Goal: Contribute content: Add original content to the website for others to see

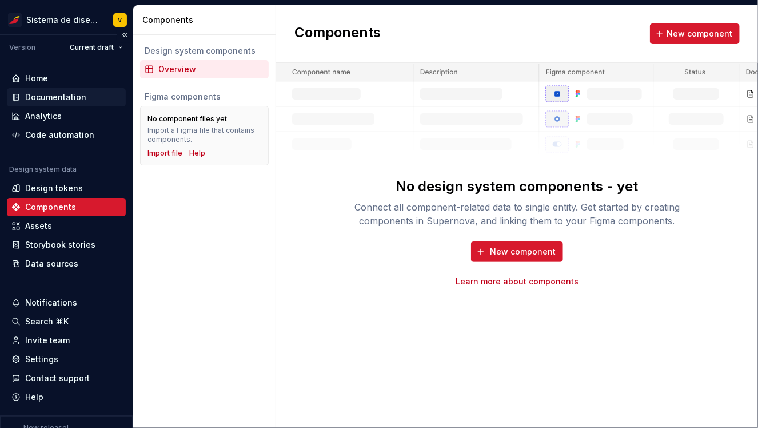
click at [48, 97] on div "Documentation" at bounding box center [55, 96] width 61 height 11
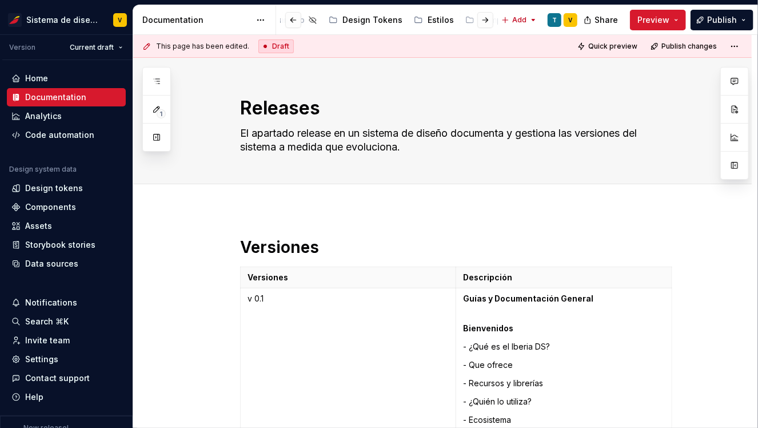
scroll to position [0, 389]
click at [422, 19] on div "Estilos" at bounding box center [435, 19] width 26 height 11
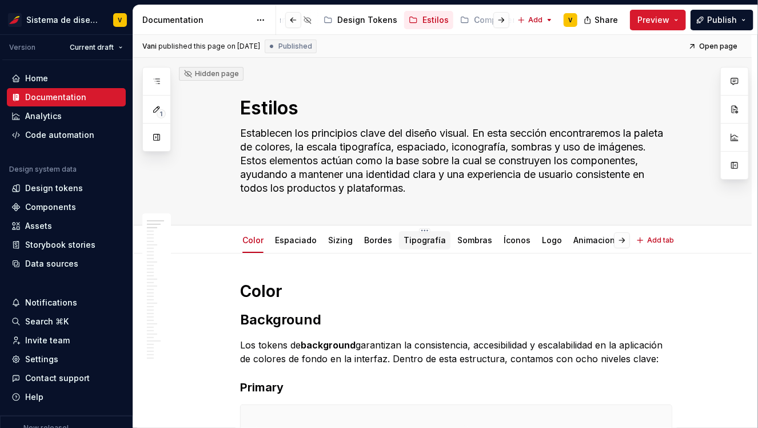
click at [413, 240] on link "Tipografía" at bounding box center [425, 240] width 42 height 10
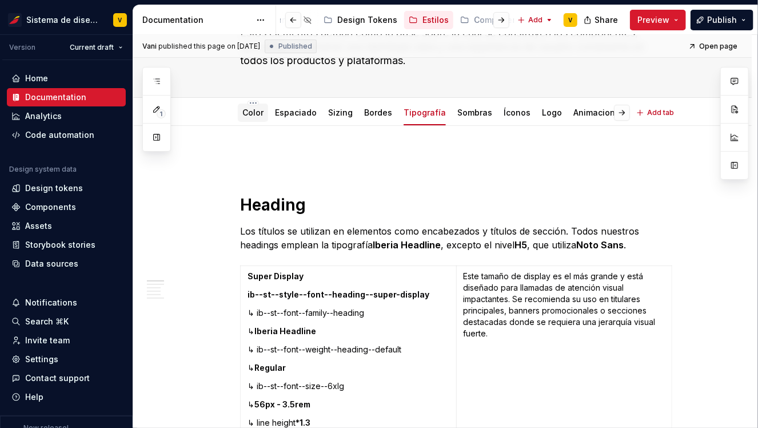
click at [257, 114] on link "Color" at bounding box center [252, 112] width 21 height 10
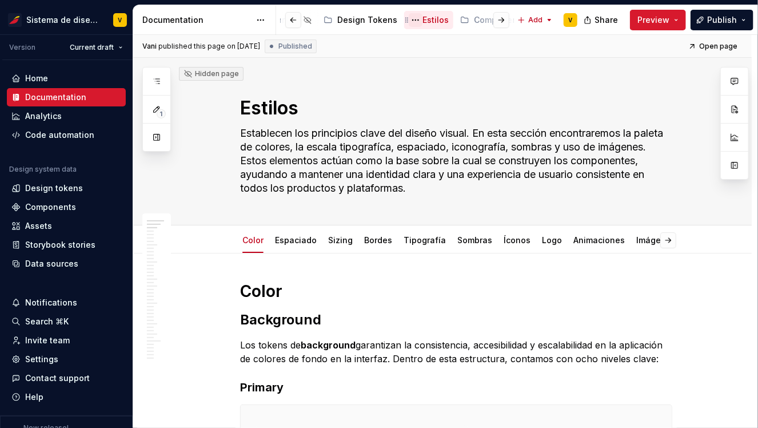
click at [409, 19] on button "Page tree" at bounding box center [416, 20] width 14 height 14
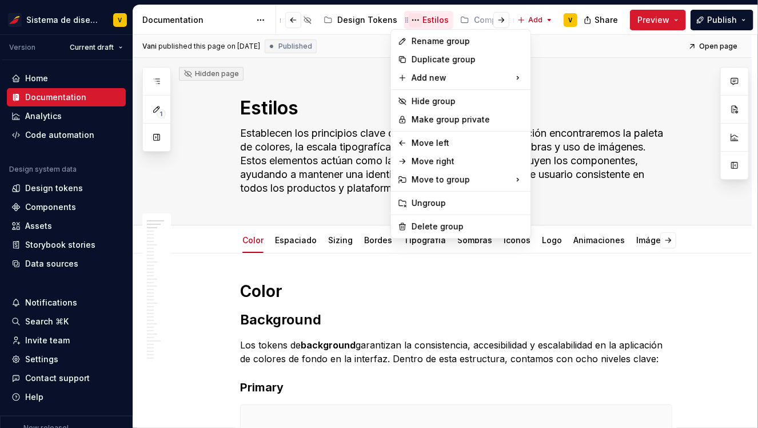
type textarea "*"
click at [576, 79] on div "New page" at bounding box center [586, 80] width 74 height 11
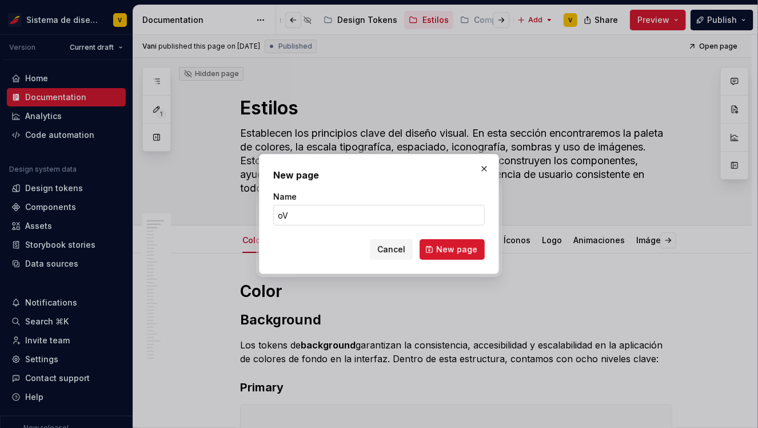
type input "o"
type input "Overview"
type textarea "*"
drag, startPoint x: 304, startPoint y: 216, endPoint x: 268, endPoint y: 216, distance: 36.0
click at [268, 216] on div "New page Name Overview Cancel New page" at bounding box center [379, 214] width 240 height 120
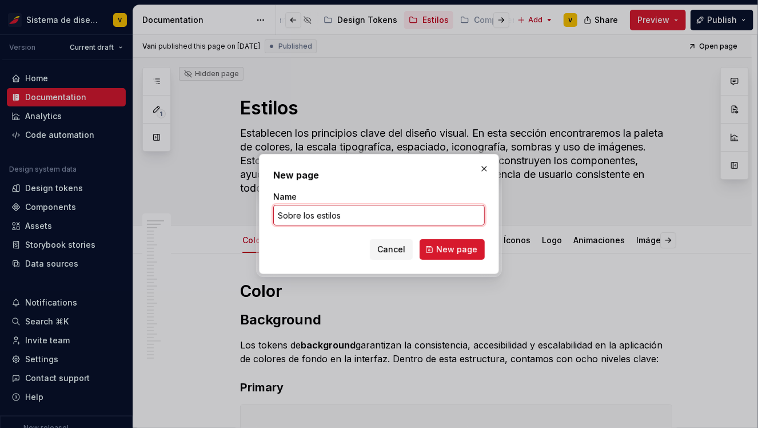
click at [292, 214] on input "Sobre los estilos" at bounding box center [378, 215] width 211 height 21
click at [352, 216] on input "Sobre los estilos" at bounding box center [378, 215] width 211 height 21
type input "Sobre los estilos"
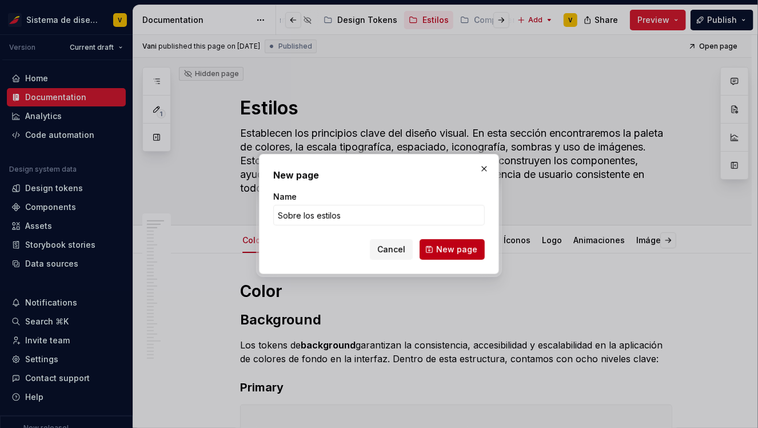
click at [453, 253] on span "New page" at bounding box center [456, 249] width 41 height 11
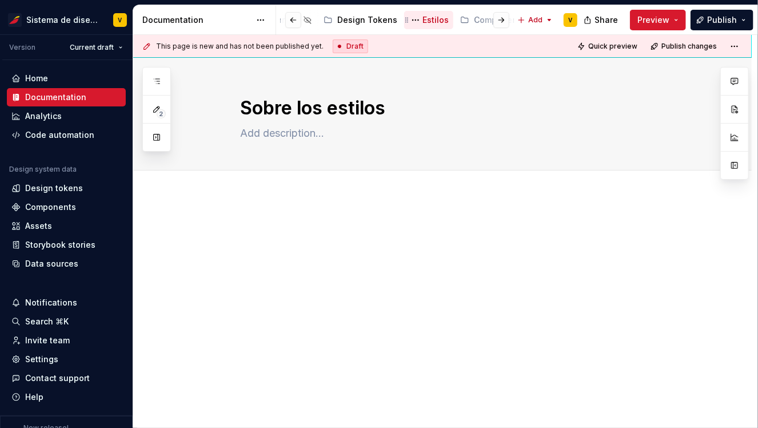
click at [422, 23] on div "Estilos" at bounding box center [435, 19] width 26 height 11
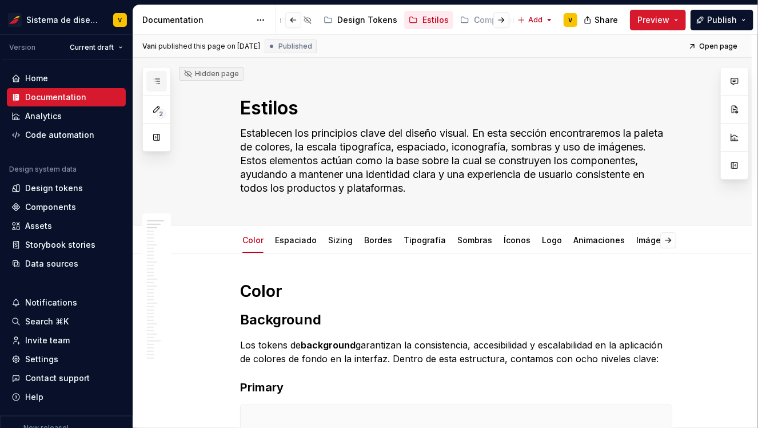
click at [155, 76] on button "button" at bounding box center [156, 81] width 21 height 21
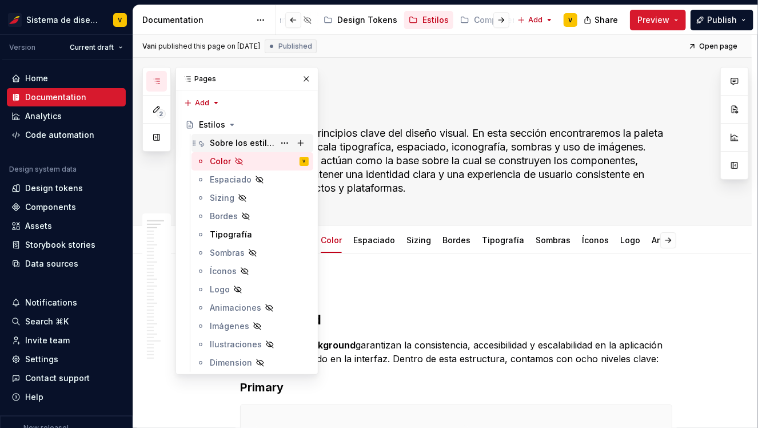
click at [222, 141] on div "Sobre los estilos" at bounding box center [242, 142] width 65 height 11
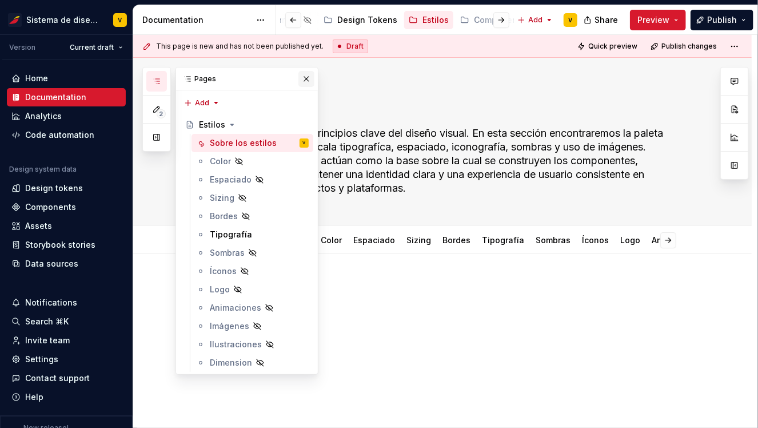
click at [302, 77] on button "button" at bounding box center [306, 79] width 16 height 16
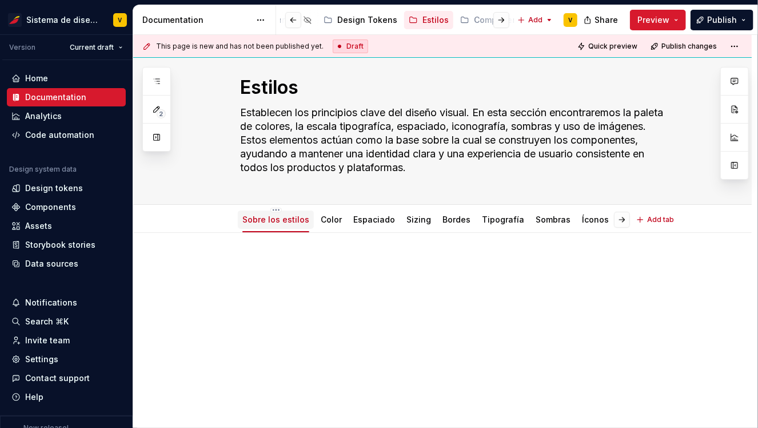
scroll to position [37, 0]
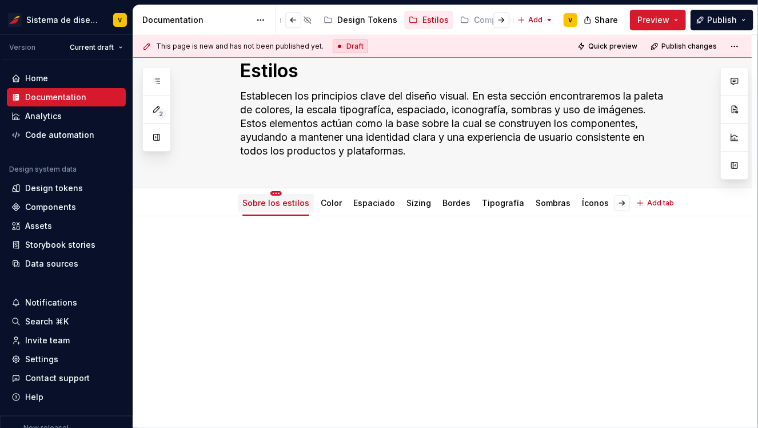
click at [275, 192] on html "Sistema de diseño Iberia V Version Current draft Home Documentation Analytics C…" at bounding box center [379, 214] width 758 height 428
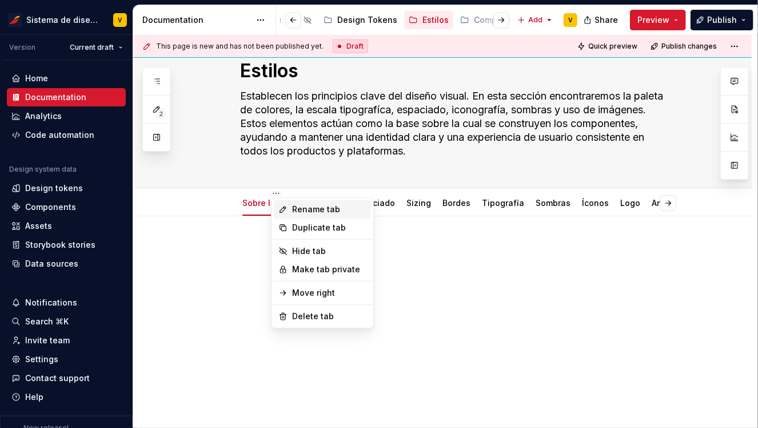
type textarea "*"
click at [310, 206] on div "Rename tab" at bounding box center [329, 208] width 74 height 11
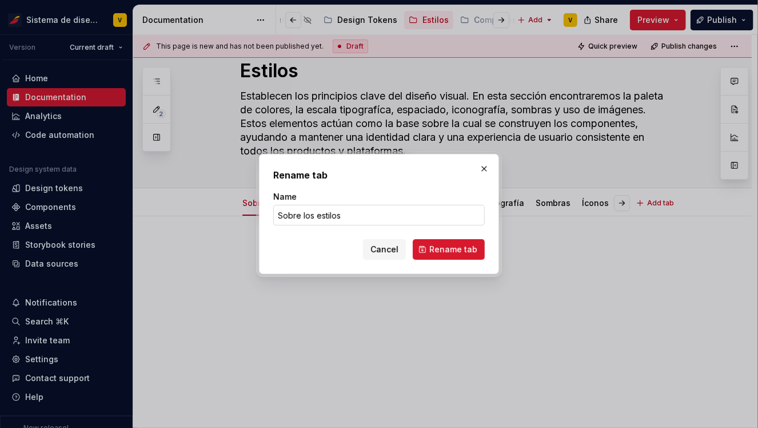
click at [305, 213] on input "Sobre los estilos" at bounding box center [378, 215] width 211 height 21
drag, startPoint x: 320, startPoint y: 216, endPoint x: 243, endPoint y: 215, distance: 76.6
click at [245, 215] on div "Rename tab Name Sobre los estilos Cancel Rename tab" at bounding box center [379, 214] width 758 height 428
drag, startPoint x: 305, startPoint y: 215, endPoint x: 264, endPoint y: 215, distance: 41.2
click at [265, 215] on div "Rename tab Name Estilos Cancel Rename tab" at bounding box center [379, 214] width 240 height 120
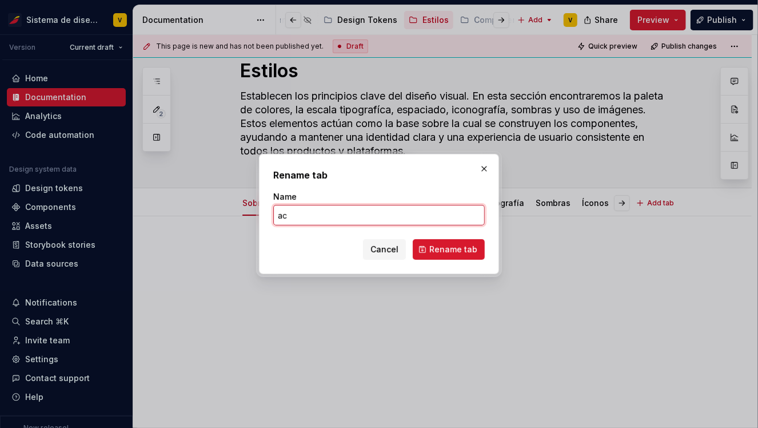
type input "a"
type input "Acerca de"
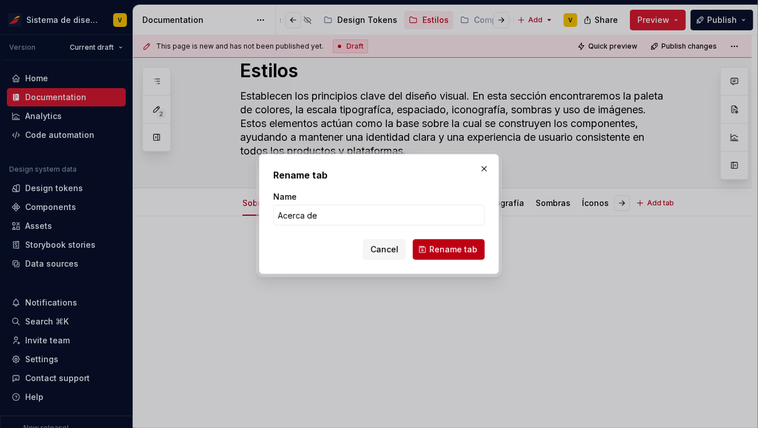
click at [443, 255] on button "Rename tab" at bounding box center [449, 249] width 72 height 21
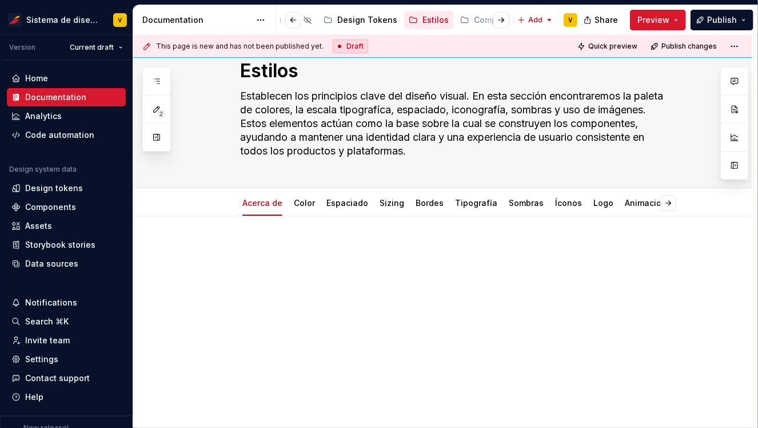
click at [256, 235] on div "This page is new and has not been published yet. Draft Quick preview Publish ch…" at bounding box center [445, 231] width 624 height 393
type textarea "*"
click at [289, 252] on p at bounding box center [456, 251] width 432 height 14
click at [260, 248] on p at bounding box center [456, 251] width 432 height 14
click at [219, 249] on button "button" at bounding box center [216, 250] width 16 height 16
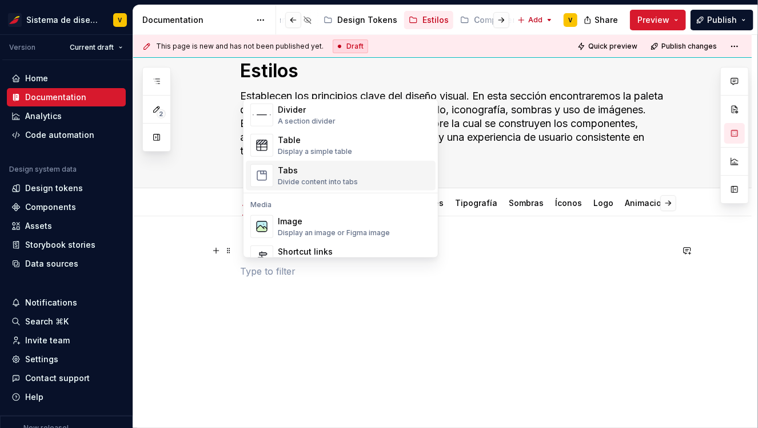
scroll to position [393, 0]
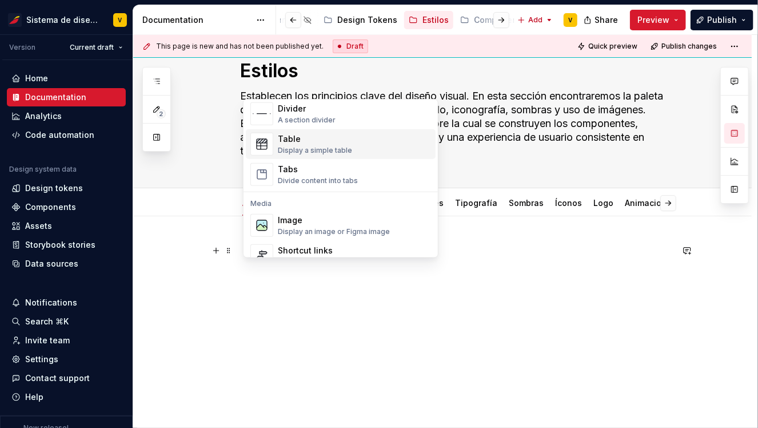
click at [304, 146] on div "Display a simple table" at bounding box center [315, 150] width 74 height 9
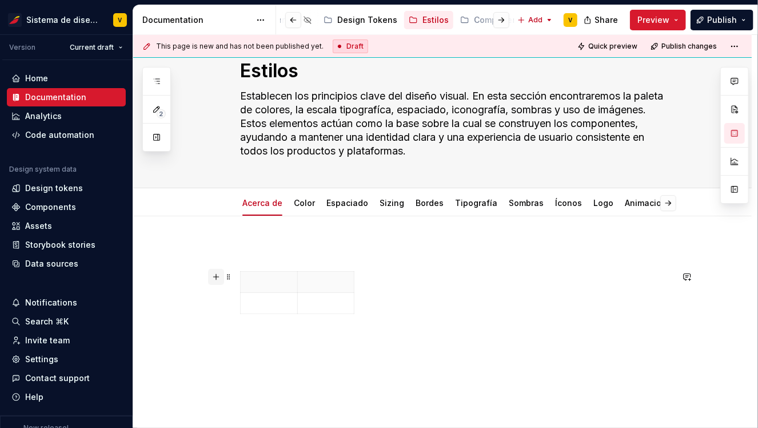
click at [219, 278] on button "button" at bounding box center [216, 277] width 16 height 16
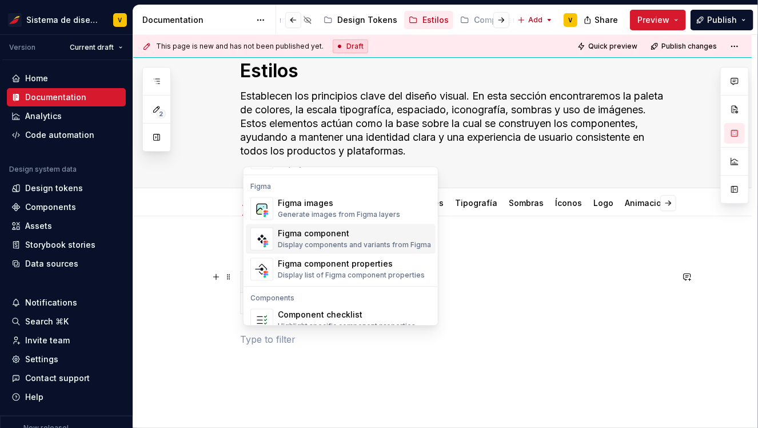
scroll to position [1046, 0]
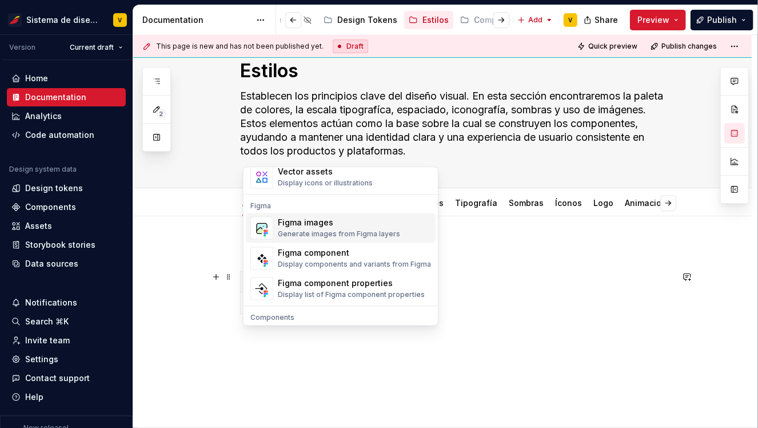
click at [307, 225] on div "Figma images" at bounding box center [339, 222] width 122 height 11
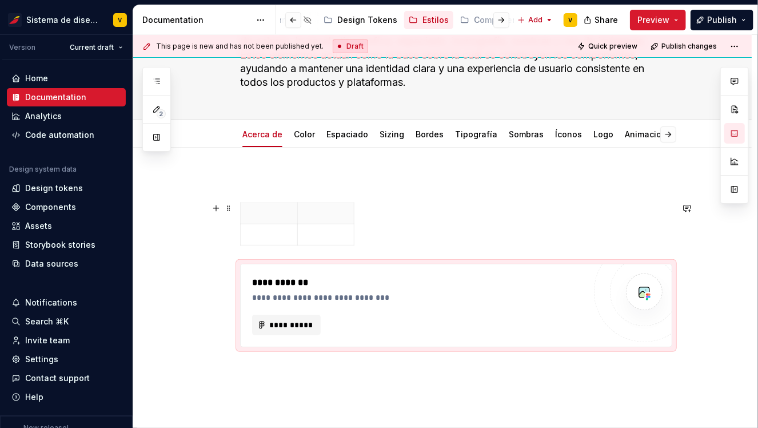
scroll to position [150, 0]
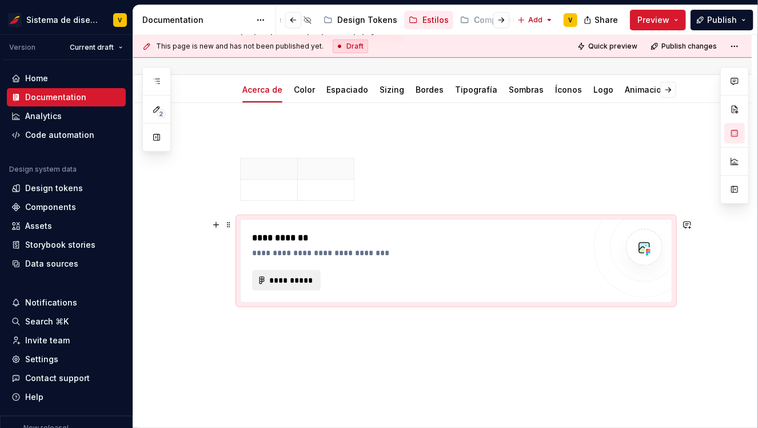
click at [292, 284] on span "**********" at bounding box center [291, 279] width 45 height 11
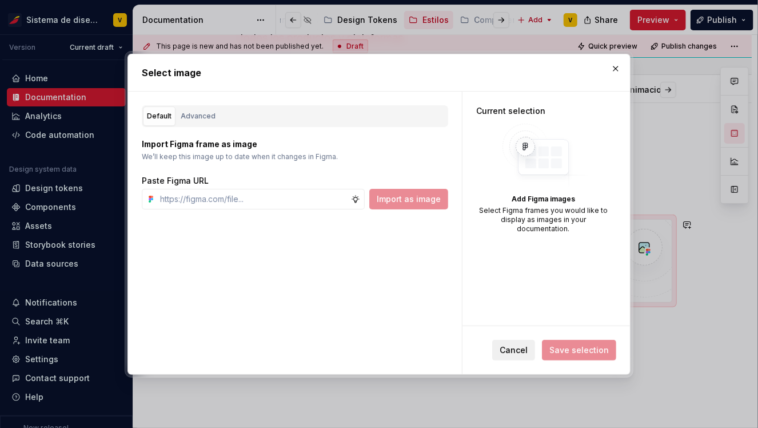
click at [517, 350] on span "Cancel" at bounding box center [514, 349] width 28 height 11
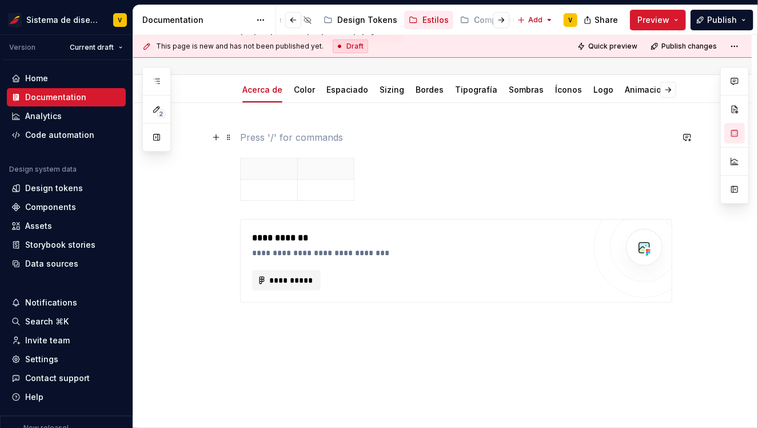
click at [244, 138] on p at bounding box center [456, 137] width 432 height 14
click at [218, 138] on button "button" at bounding box center [216, 137] width 16 height 16
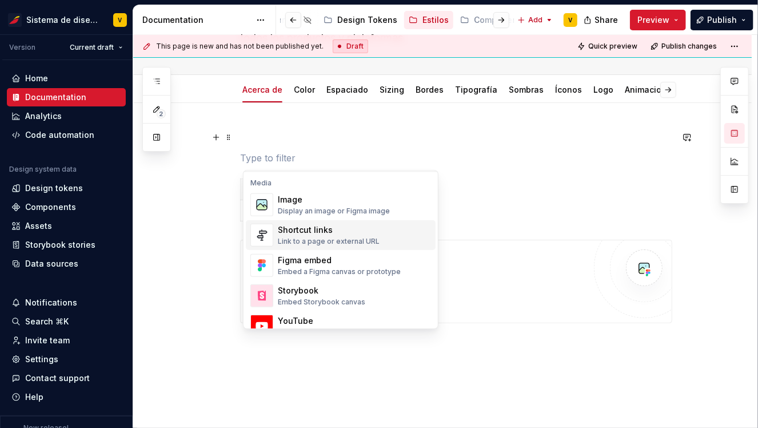
scroll to position [488, 0]
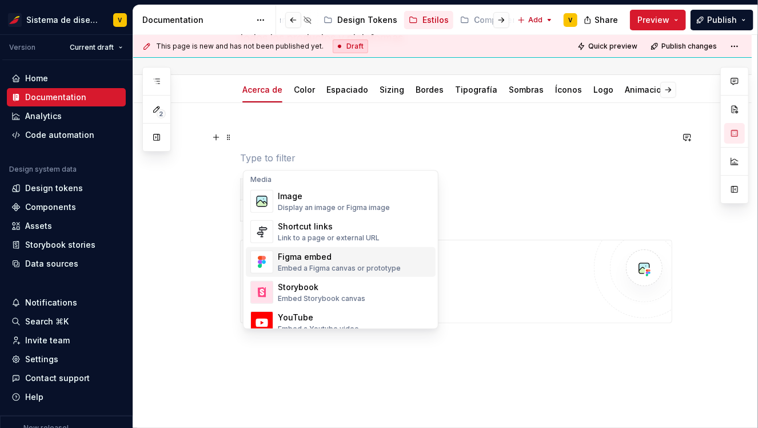
click at [301, 258] on div "Figma embed" at bounding box center [339, 256] width 123 height 11
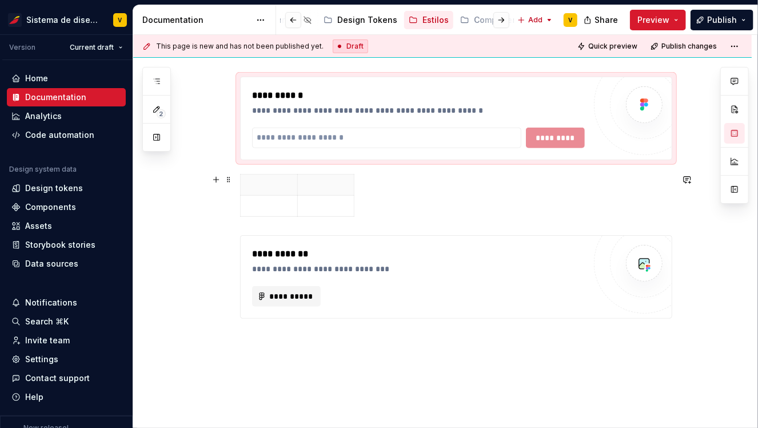
scroll to position [229, 0]
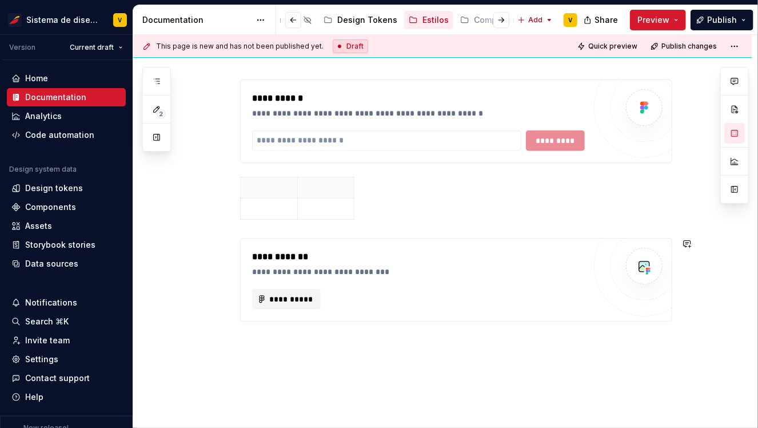
click at [253, 225] on div "**********" at bounding box center [456, 186] width 432 height 269
click at [382, 223] on div at bounding box center [456, 200] width 432 height 47
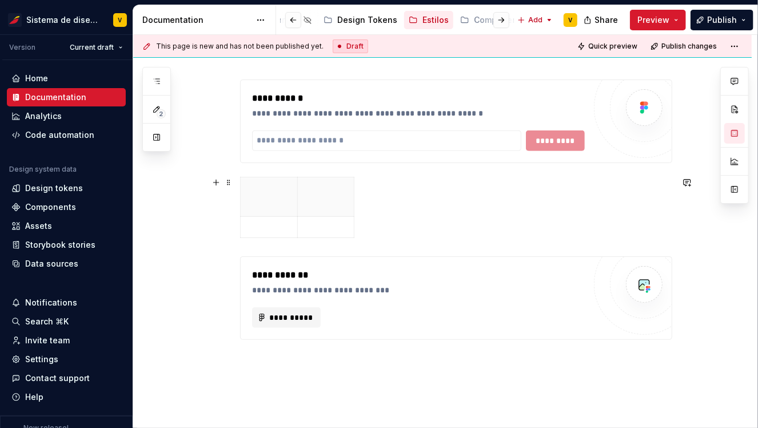
click at [375, 220] on div at bounding box center [456, 210] width 432 height 66
click at [319, 245] on div "**********" at bounding box center [456, 196] width 432 height 288
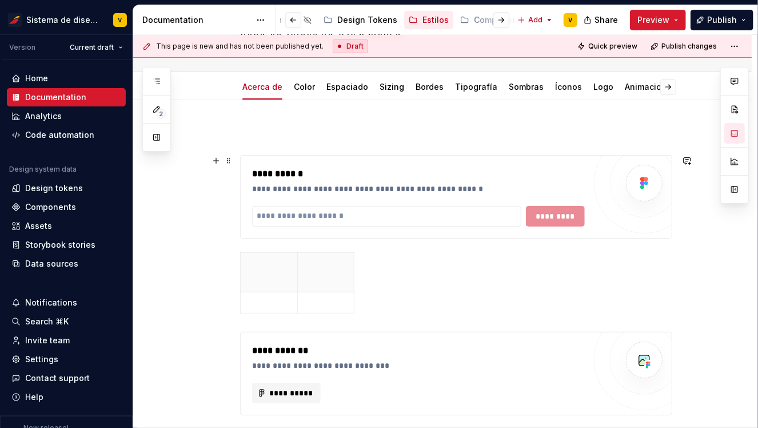
scroll to position [104, 0]
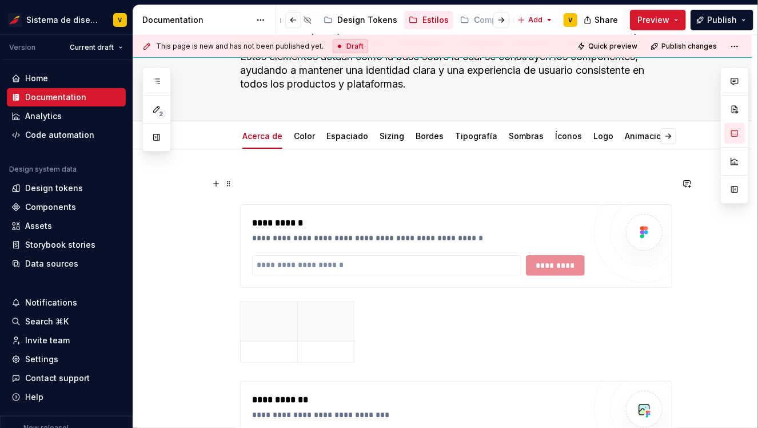
click at [263, 184] on p at bounding box center [456, 184] width 432 height 14
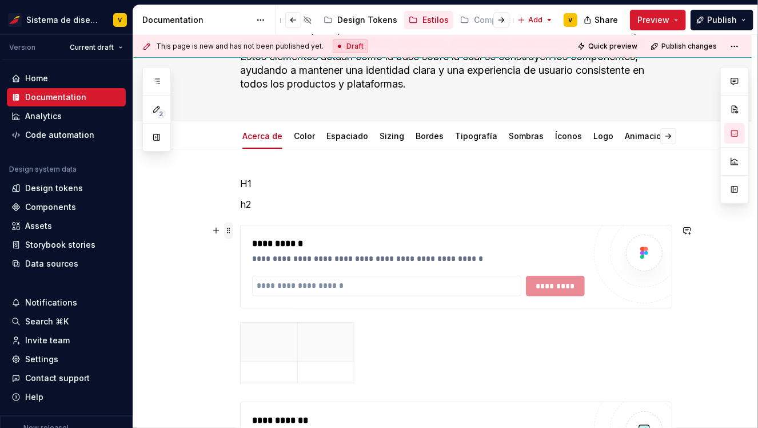
click at [231, 233] on span at bounding box center [228, 230] width 9 height 16
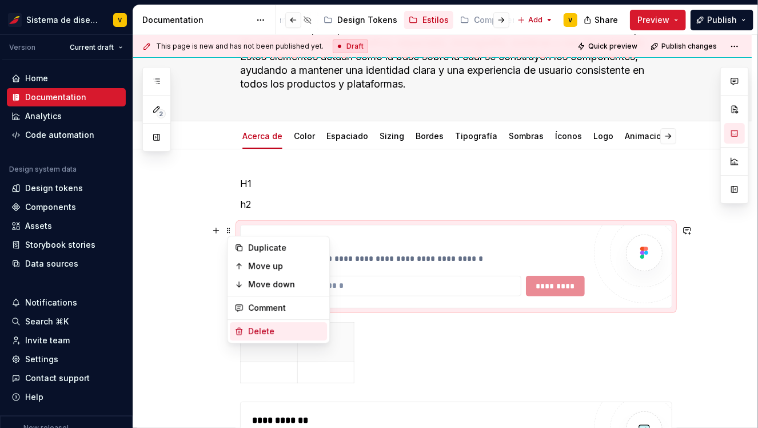
click at [274, 328] on div "Delete" at bounding box center [285, 330] width 74 height 11
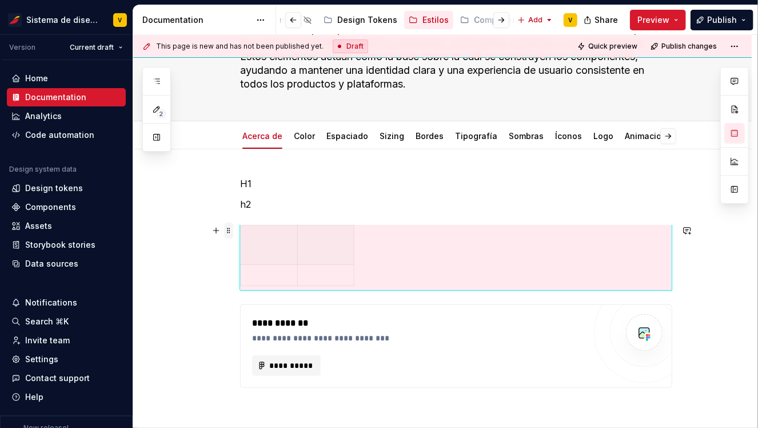
click at [231, 231] on span at bounding box center [228, 230] width 9 height 16
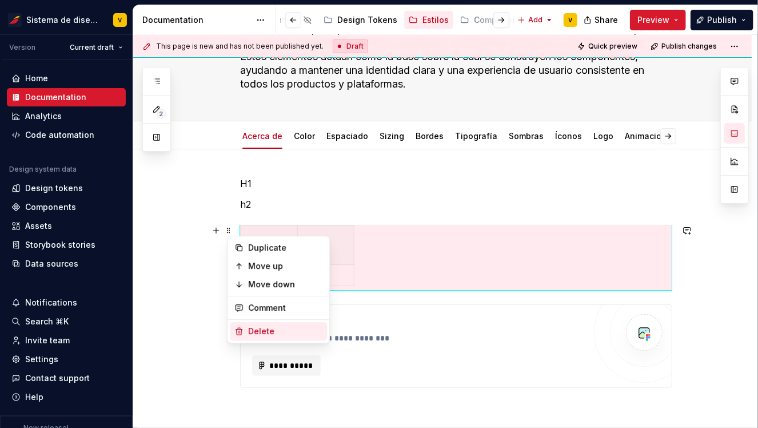
click at [274, 336] on div "Delete" at bounding box center [285, 330] width 74 height 11
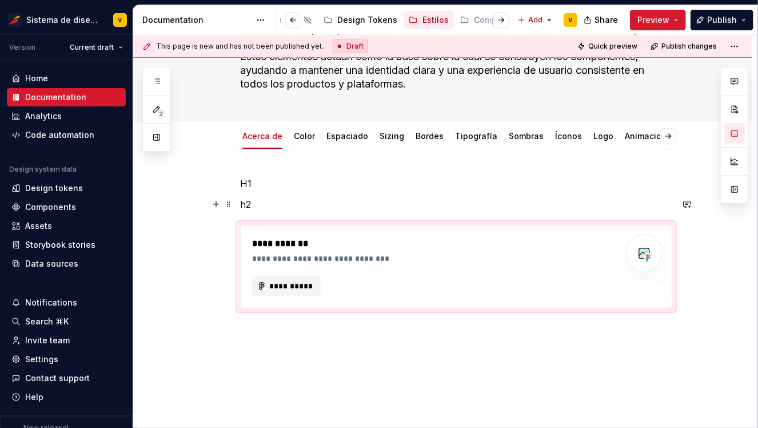
click at [296, 207] on p "h2" at bounding box center [456, 204] width 432 height 14
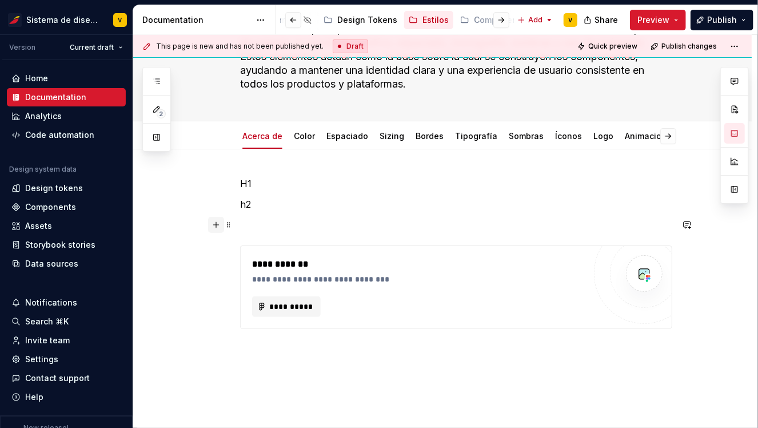
click at [217, 226] on button "button" at bounding box center [216, 225] width 16 height 16
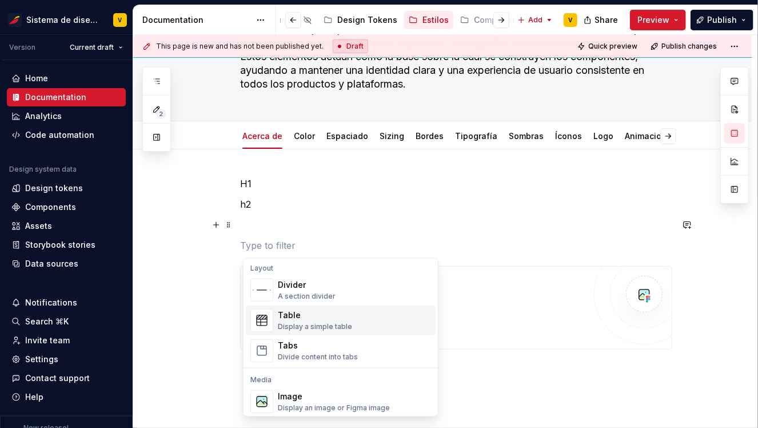
scroll to position [383, 0]
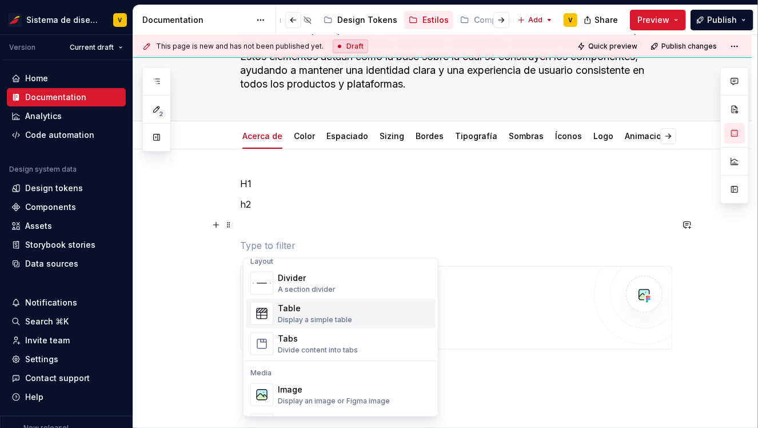
click at [301, 308] on div "Table" at bounding box center [315, 307] width 74 height 11
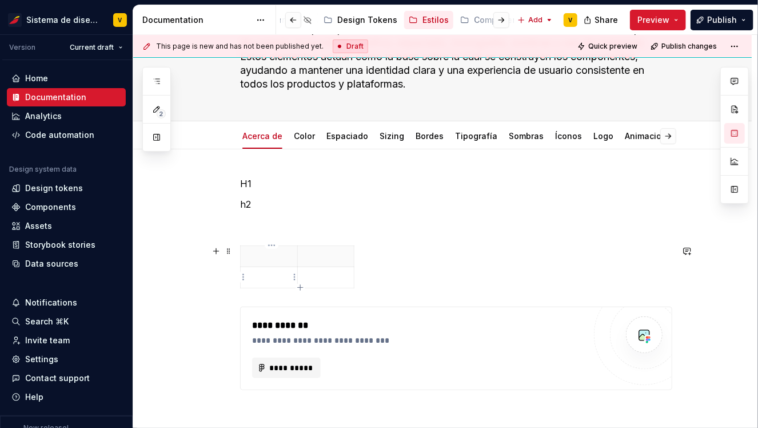
click at [276, 279] on p at bounding box center [269, 277] width 43 height 11
click at [198, 234] on div "**********" at bounding box center [445, 231] width 624 height 393
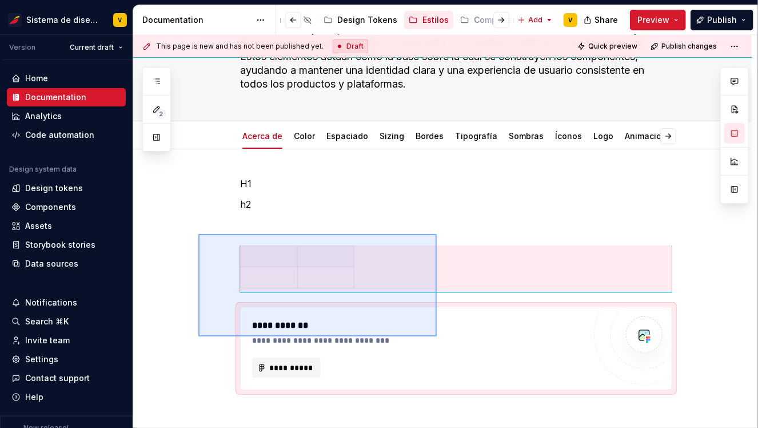
drag, startPoint x: 198, startPoint y: 234, endPoint x: 437, endPoint y: 335, distance: 258.9
click at [437, 336] on div "**********" at bounding box center [445, 231] width 624 height 393
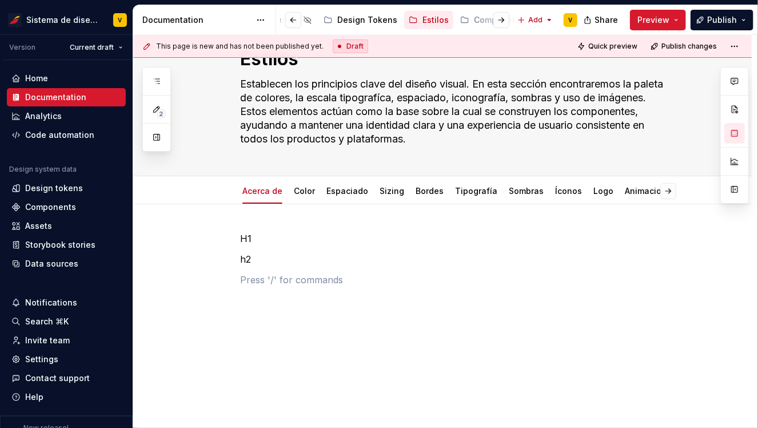
scroll to position [49, 0]
drag, startPoint x: 263, startPoint y: 260, endPoint x: 234, endPoint y: 256, distance: 28.9
click at [240, 256] on div "H1 h2" at bounding box center [456, 266] width 432 height 69
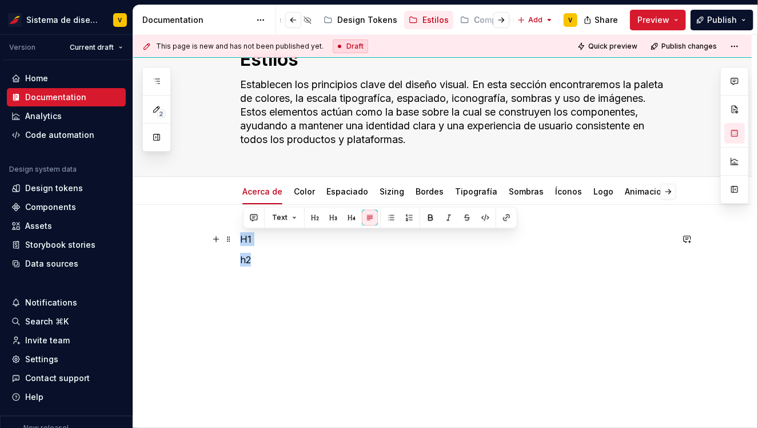
drag, startPoint x: 254, startPoint y: 260, endPoint x: 240, endPoint y: 236, distance: 27.2
click at [240, 236] on div "H1 h2" at bounding box center [442, 317] width 618 height 224
click at [278, 274] on p at bounding box center [456, 280] width 432 height 14
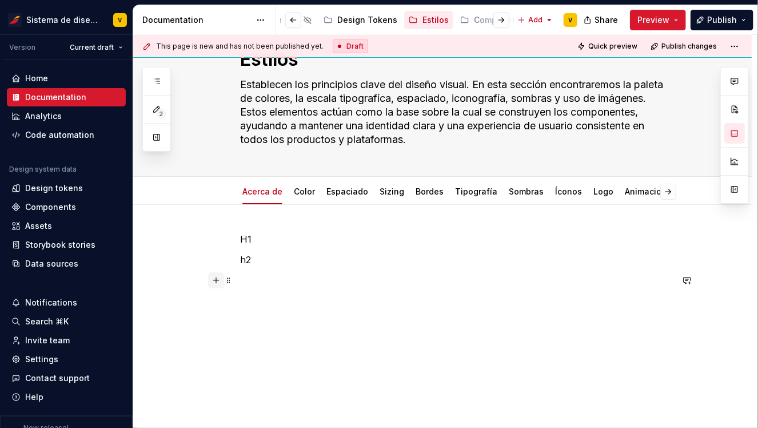
click at [221, 281] on button "button" at bounding box center [216, 280] width 16 height 16
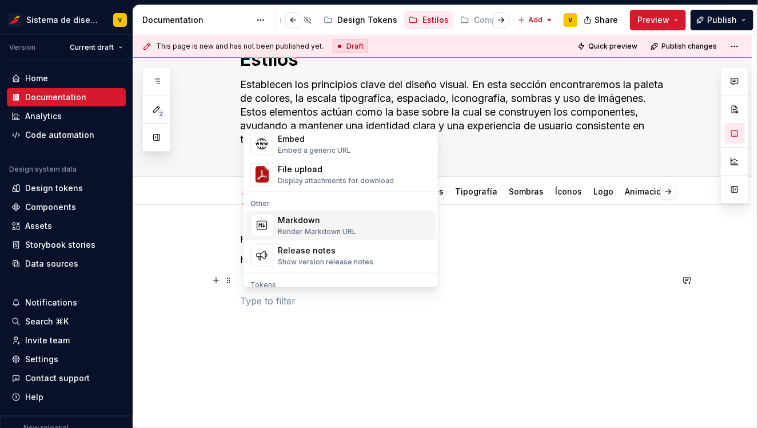
scroll to position [686, 0]
click at [495, 260] on p "h2" at bounding box center [456, 260] width 432 height 14
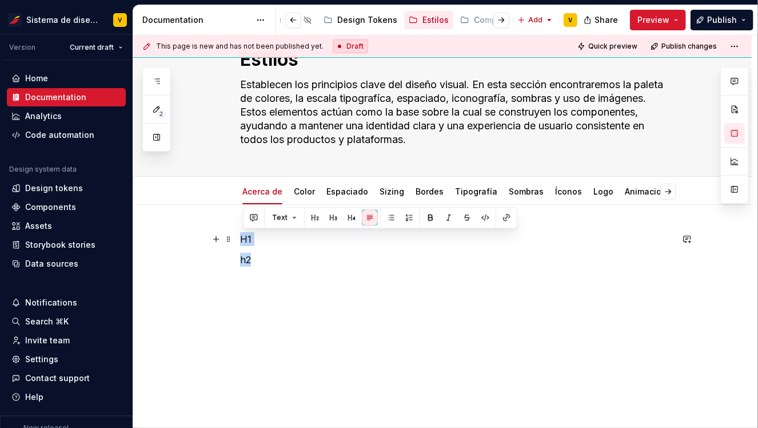
drag, startPoint x: 261, startPoint y: 257, endPoint x: 240, endPoint y: 232, distance: 32.9
click at [240, 232] on div "H1 h2" at bounding box center [442, 327] width 618 height 245
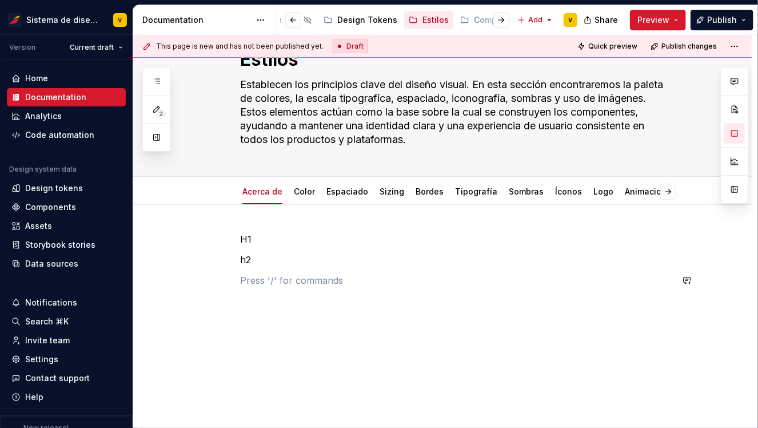
click at [280, 271] on div "H1 h2" at bounding box center [456, 269] width 432 height 75
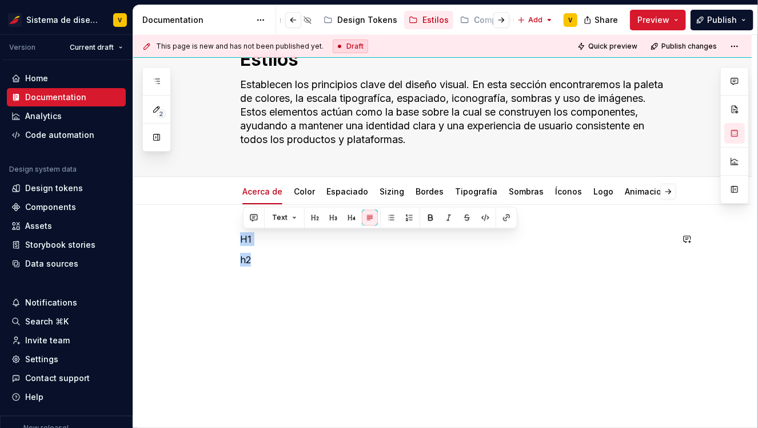
drag, startPoint x: 268, startPoint y: 260, endPoint x: 236, endPoint y: 226, distance: 47.3
click at [236, 225] on div "H1 h2" at bounding box center [442, 327] width 618 height 245
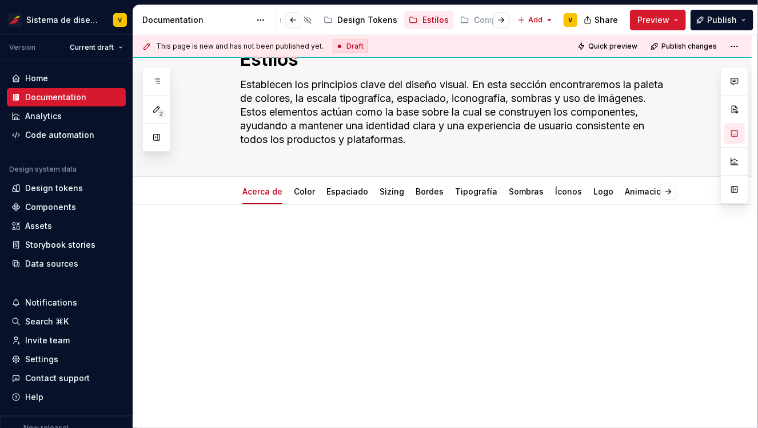
type textarea "*"
